Goal: Answer question/provide support

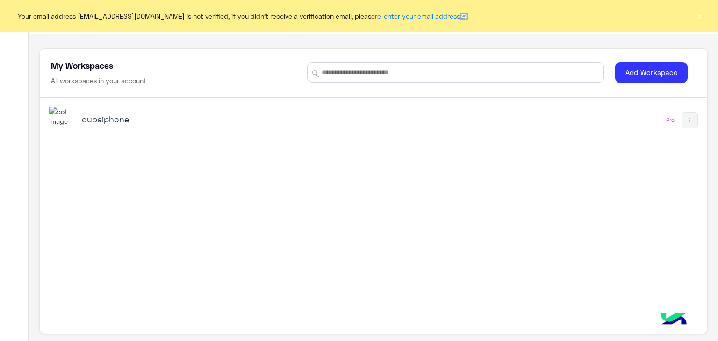
click at [702, 17] on button "×" at bounding box center [699, 15] width 9 height 9
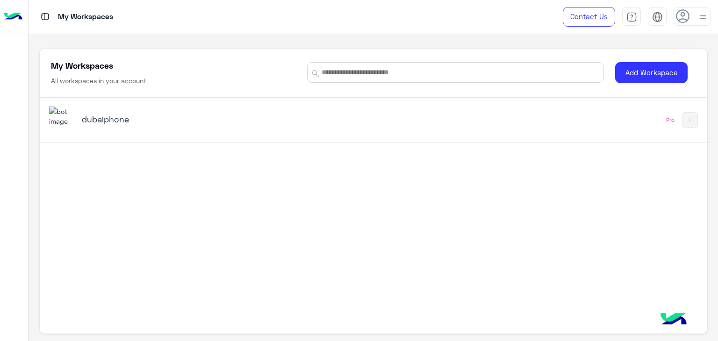
click at [582, 124] on div "dubaiphone Pro" at bounding box center [373, 120] width 667 height 44
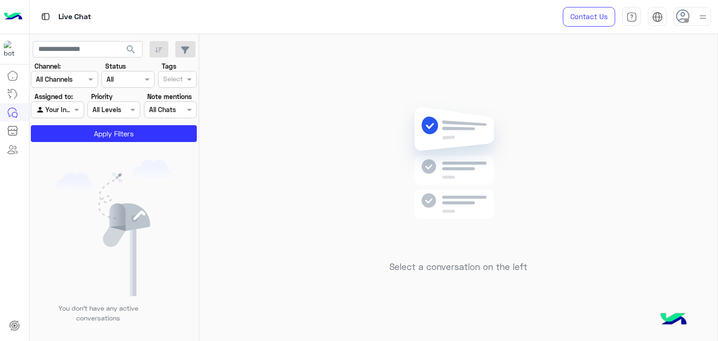
click at [688, 16] on icon at bounding box center [683, 16] width 14 height 14
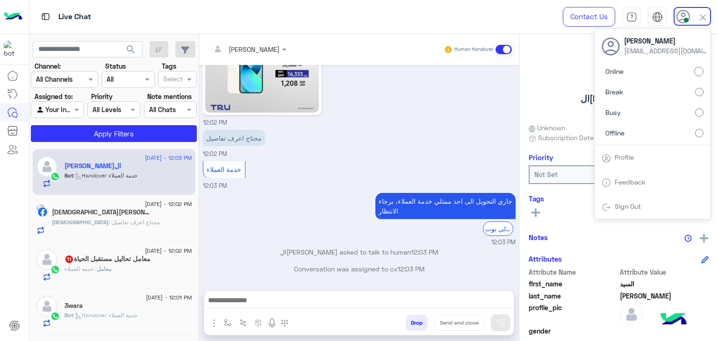
scroll to position [2093, 0]
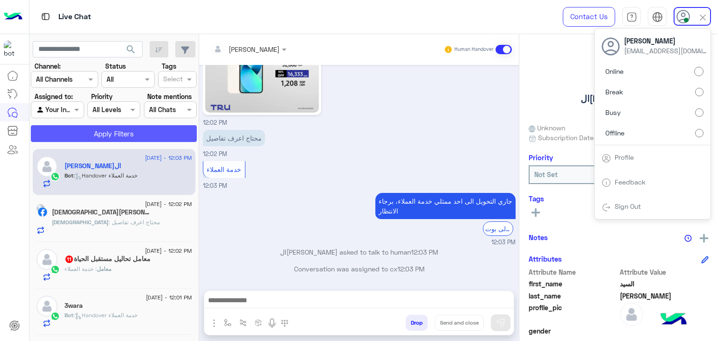
click at [193, 137] on button "Apply Filters" at bounding box center [114, 133] width 166 height 17
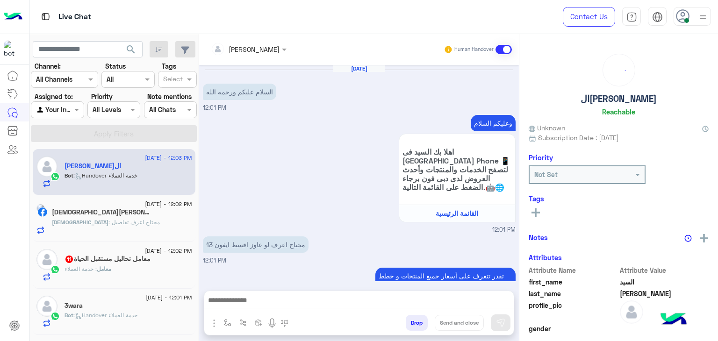
scroll to position [796, 0]
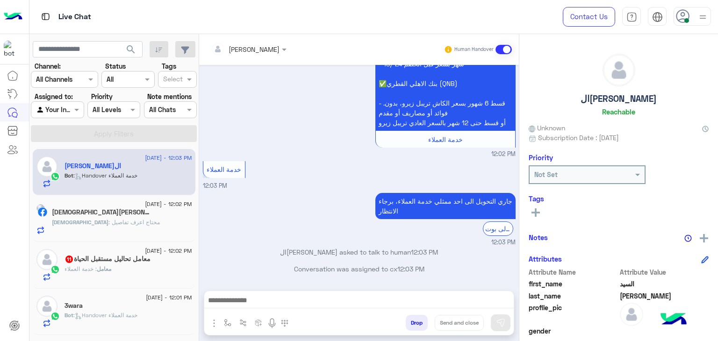
click at [436, 57] on div "Raghad Sabry Human Handover" at bounding box center [359, 49] width 306 height 17
